Goal: Navigation & Orientation: Find specific page/section

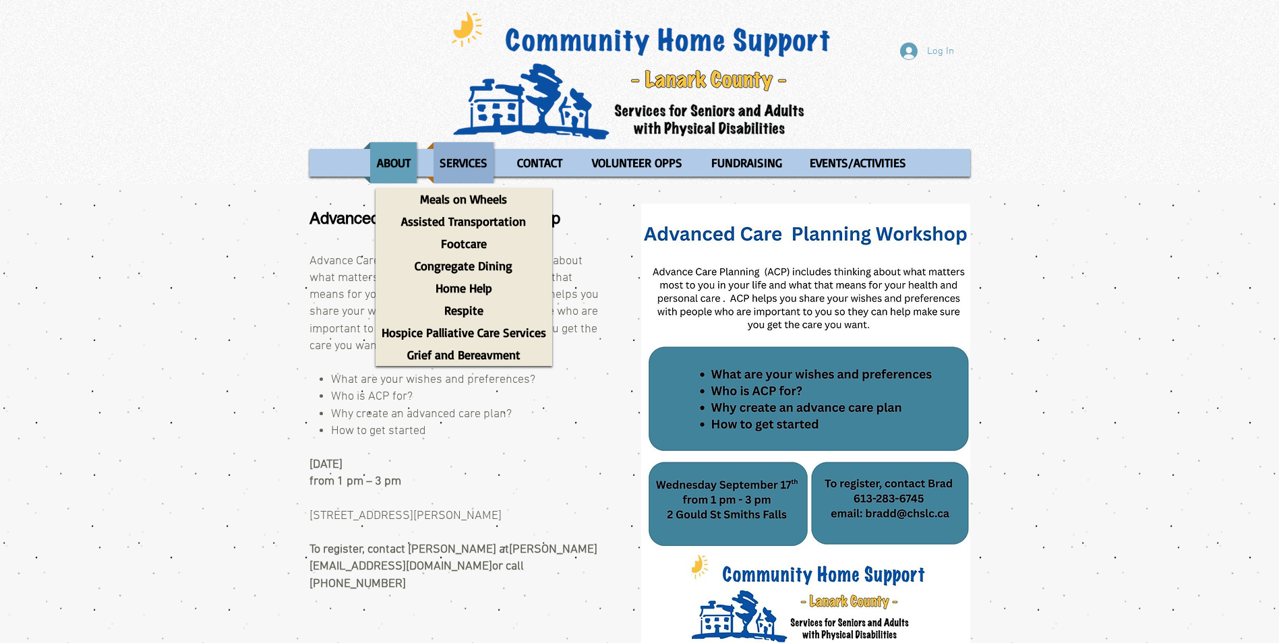
click at [473, 160] on p "SERVICES" at bounding box center [463, 162] width 60 height 41
